Goal: Information Seeking & Learning: Learn about a topic

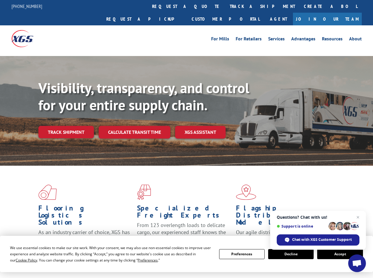
click at [186, 139] on div "Visibility, transparency, and control for your entire supply chain. Track shipm…" at bounding box center [205, 121] width 335 height 82
click at [21, 260] on span "Cookie Policy" at bounding box center [27, 260] width 22 height 5
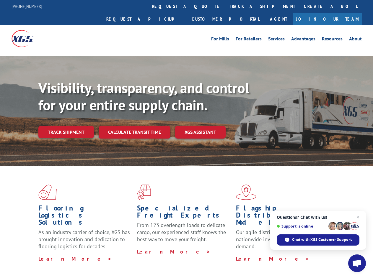
click at [142, 260] on div "Flooring Logistics Solutions As an industry carrier of choice, XGS has brought …" at bounding box center [186, 225] width 373 height 119
click at [242, 254] on div "Flooring Logistics Solutions As an industry carrier of choice, XGS has brought …" at bounding box center [186, 223] width 373 height 115
click at [291, 254] on div "Flooring Logistics Solutions As an industry carrier of choice, XGS has brought …" at bounding box center [186, 223] width 373 height 115
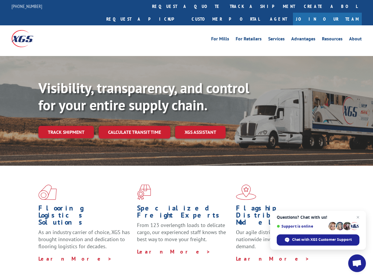
scroll to position [187, 0]
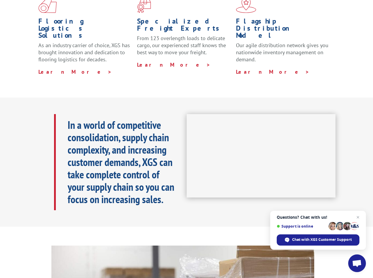
click at [169, 18] on h1 "Specialized Freight Experts" at bounding box center [184, 26] width 94 height 17
click at [206, 18] on h1 "Specialized Freight Experts" at bounding box center [184, 26] width 94 height 17
click at [243, 18] on h1 "Flagship Distribution Model" at bounding box center [283, 30] width 94 height 24
